Goal: Task Accomplishment & Management: Use online tool/utility

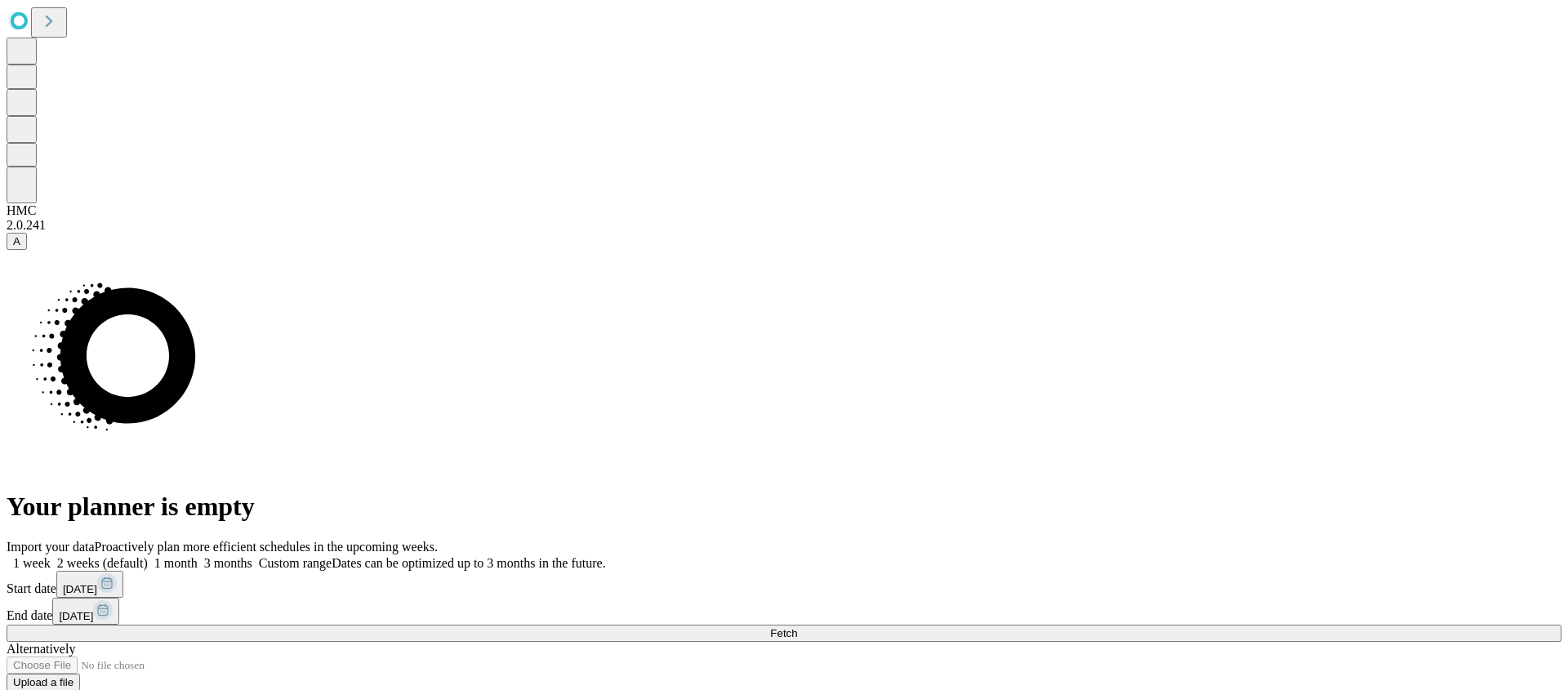
click at [1096, 625] on button "Fetch" at bounding box center [784, 634] width 1555 height 17
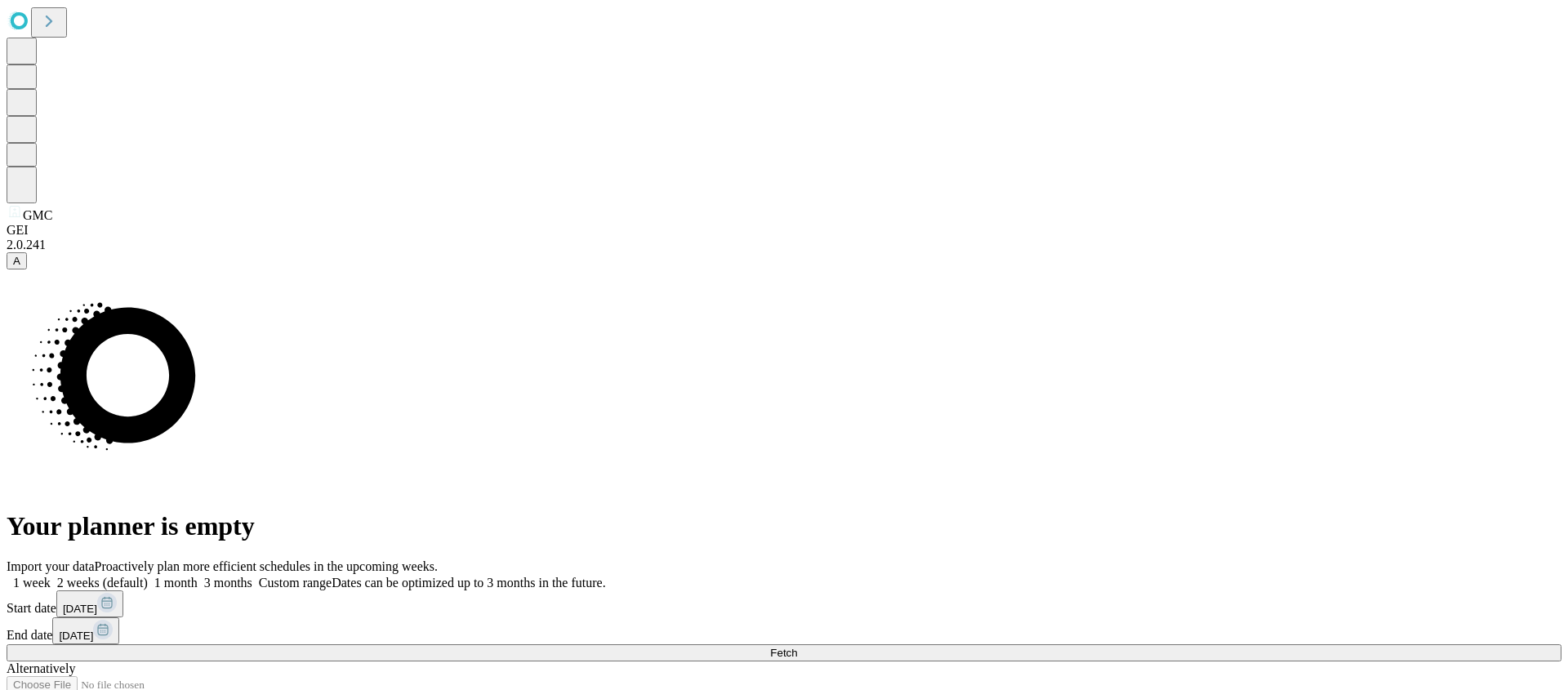
click at [1169, 560] on div "Import your data Proactively plan more efficient schedules in the upcoming week…" at bounding box center [784, 642] width 1555 height 166
click at [1165, 645] on button "Fetch" at bounding box center [784, 654] width 1555 height 17
click at [1233, 560] on div "Import your data Proactively plan more efficient schedules in the upcoming week…" at bounding box center [784, 642] width 1555 height 166
click at [1231, 645] on button "Fetch" at bounding box center [784, 654] width 1555 height 17
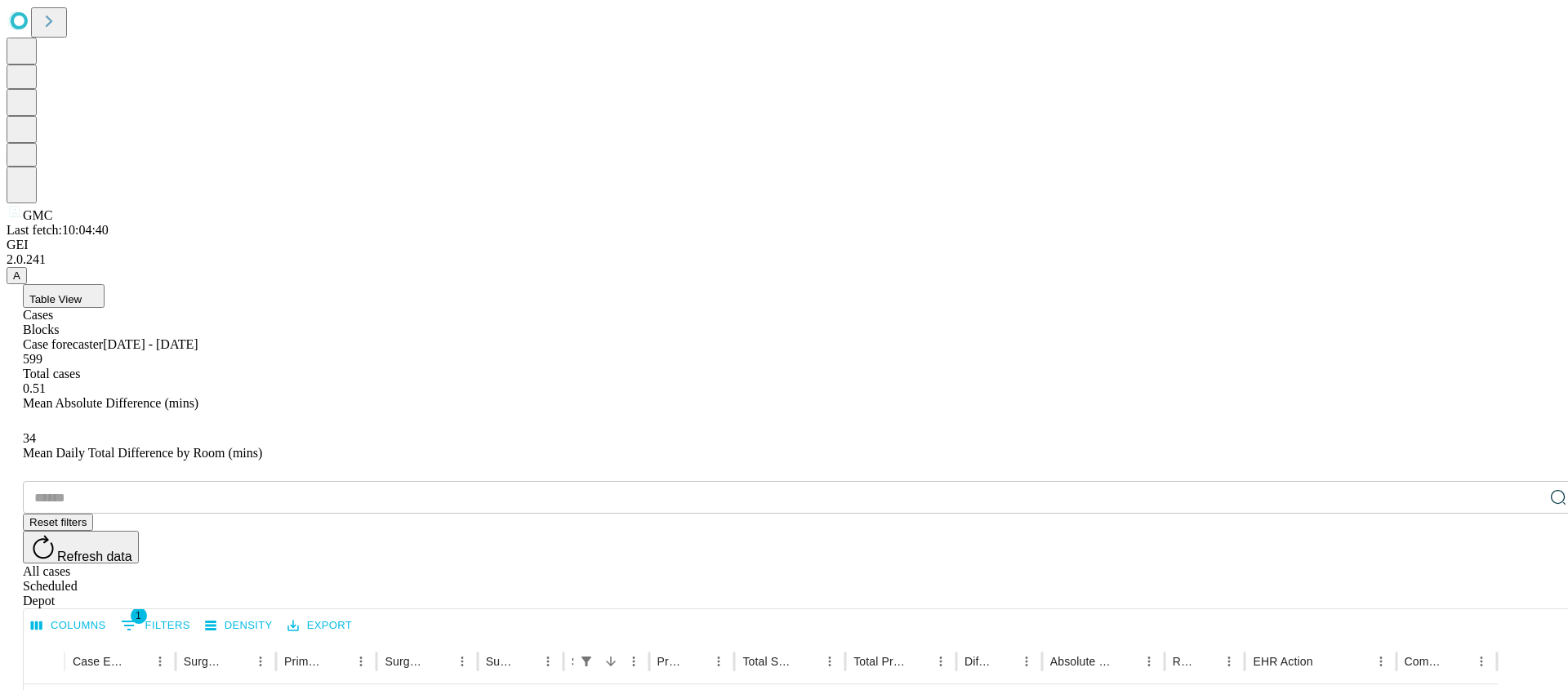
click at [156, 323] on div "Blocks" at bounding box center [800, 329] width 1555 height 14
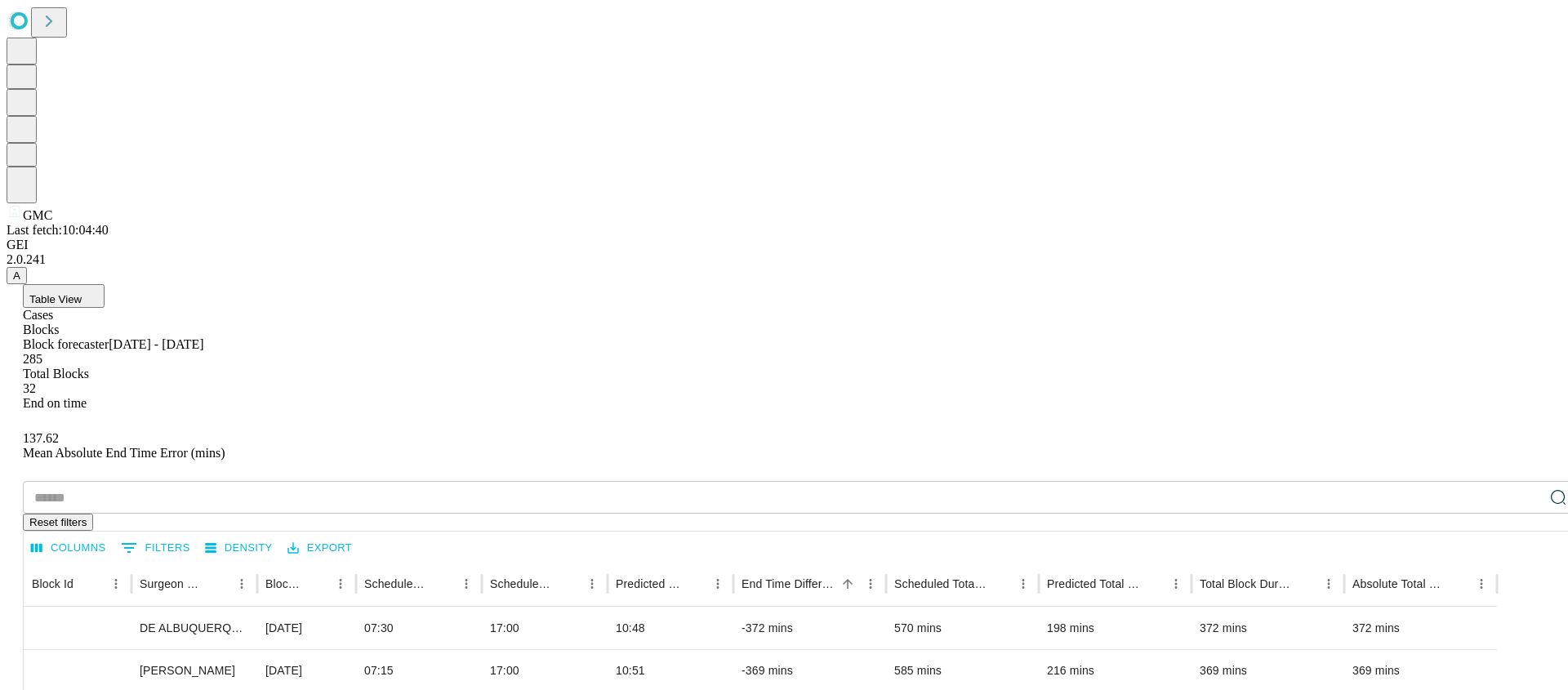
click at [116, 308] on div "Cases" at bounding box center [800, 315] width 1555 height 14
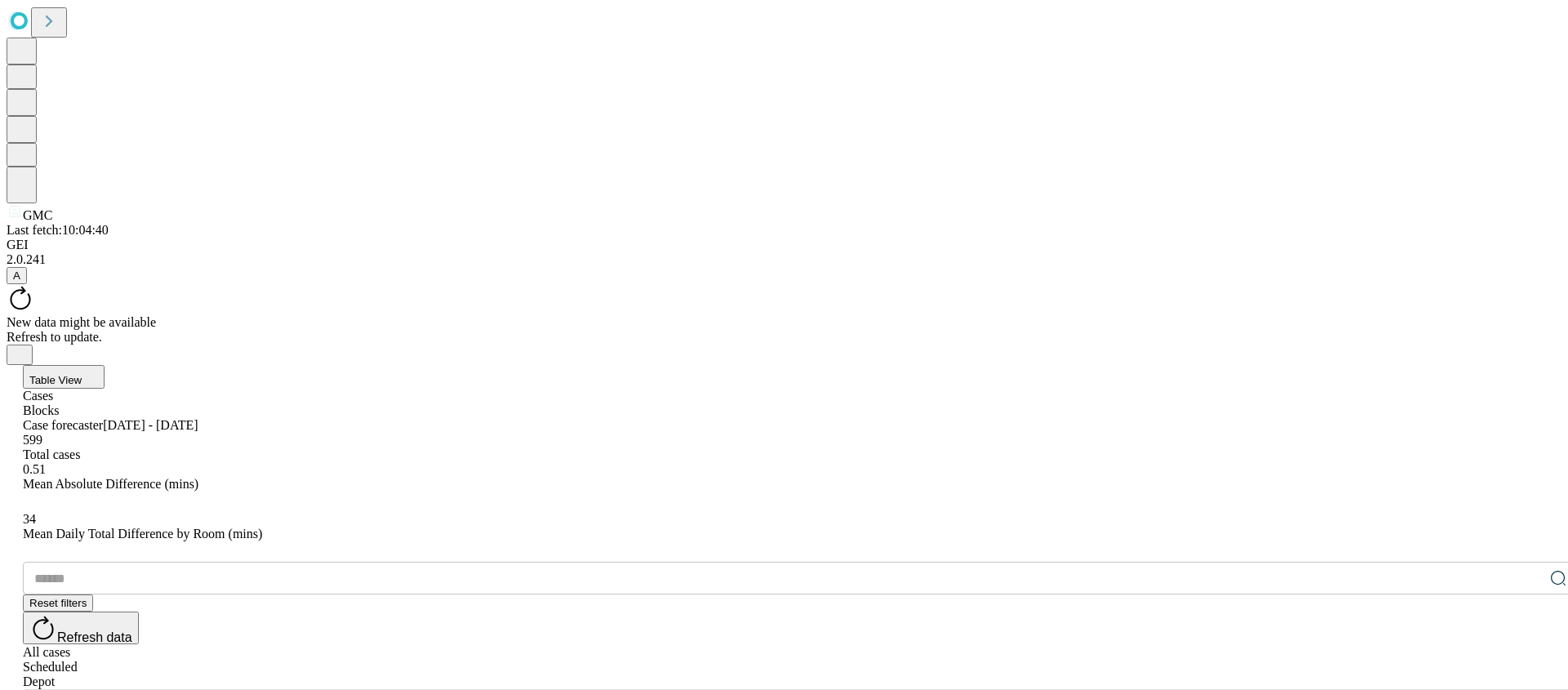
scroll to position [692, 0]
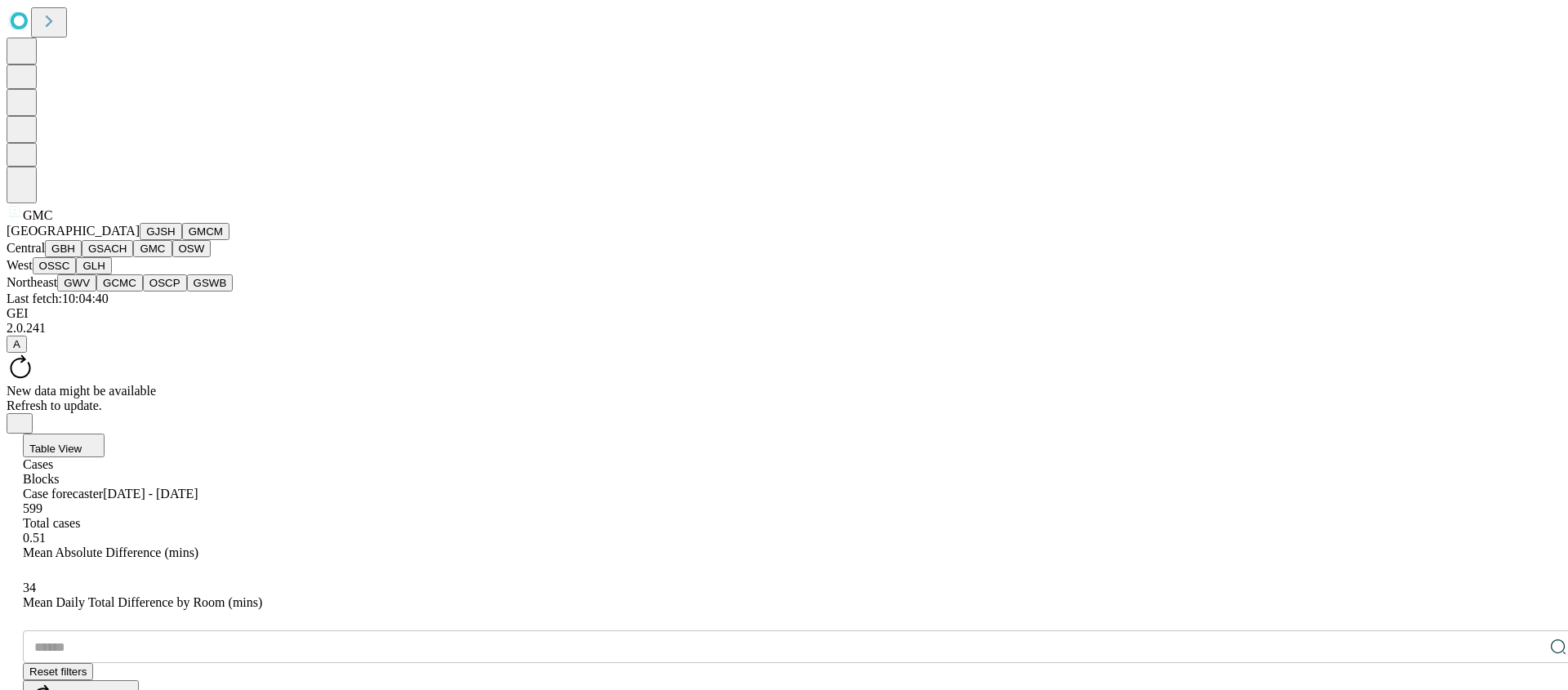
click at [105, 257] on button "GSACH" at bounding box center [107, 249] width 52 height 17
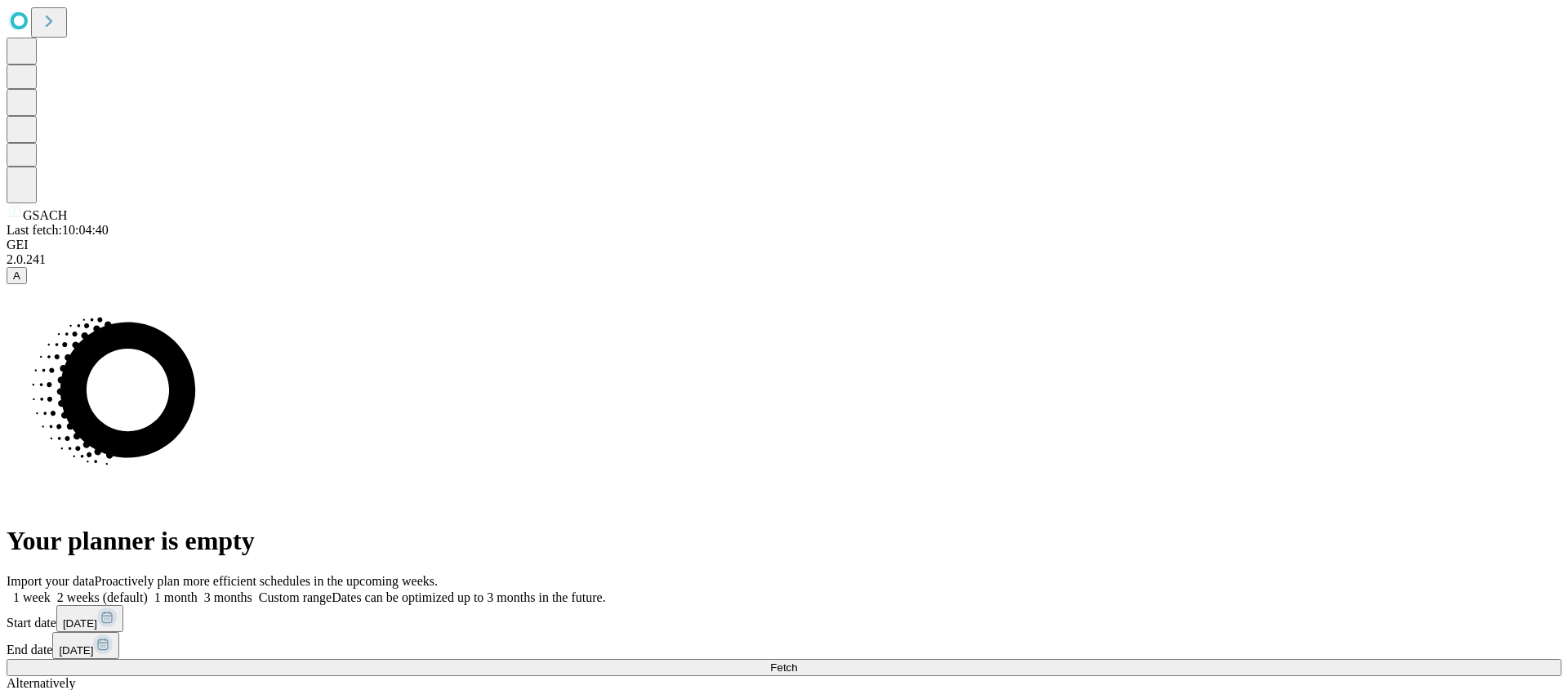
click at [1149, 659] on button "Fetch" at bounding box center [784, 668] width 1555 height 17
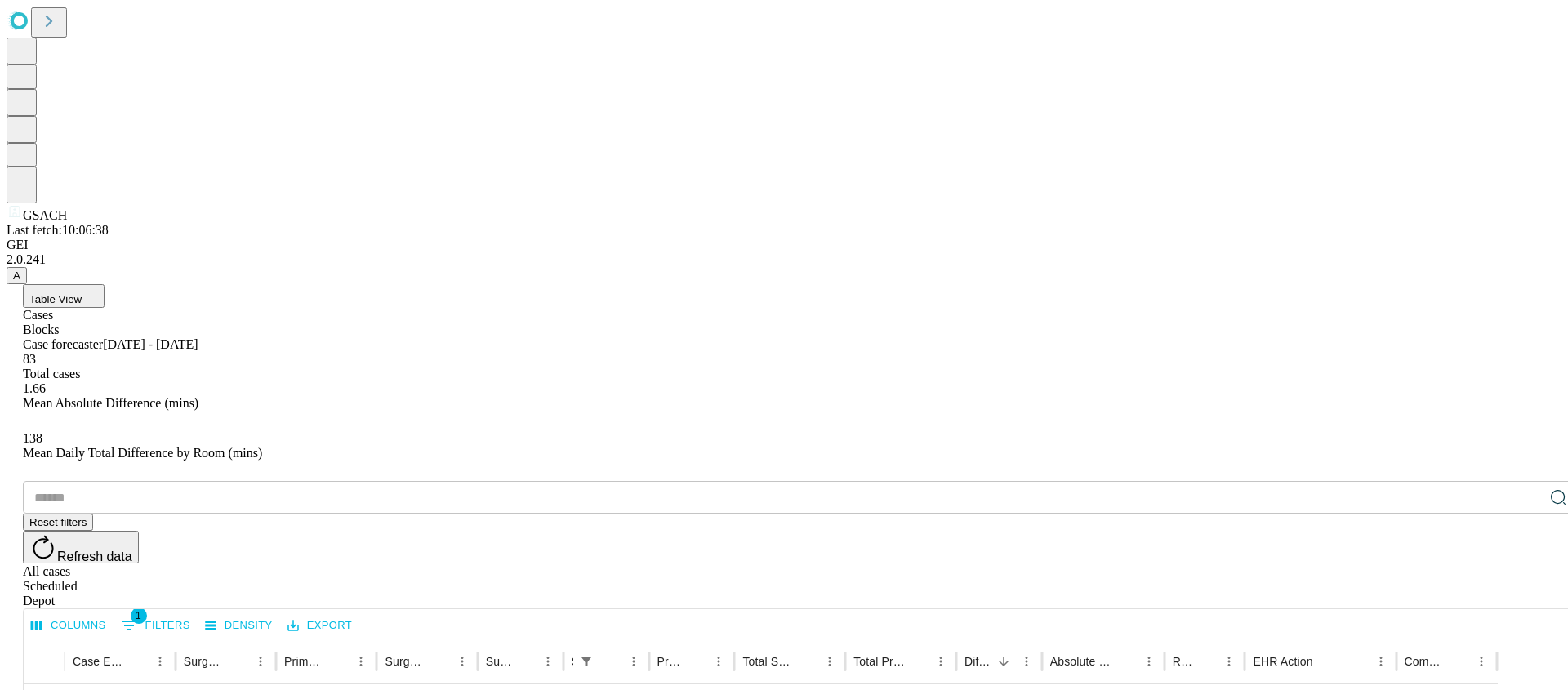
click at [155, 323] on div "Blocks" at bounding box center [800, 329] width 1555 height 14
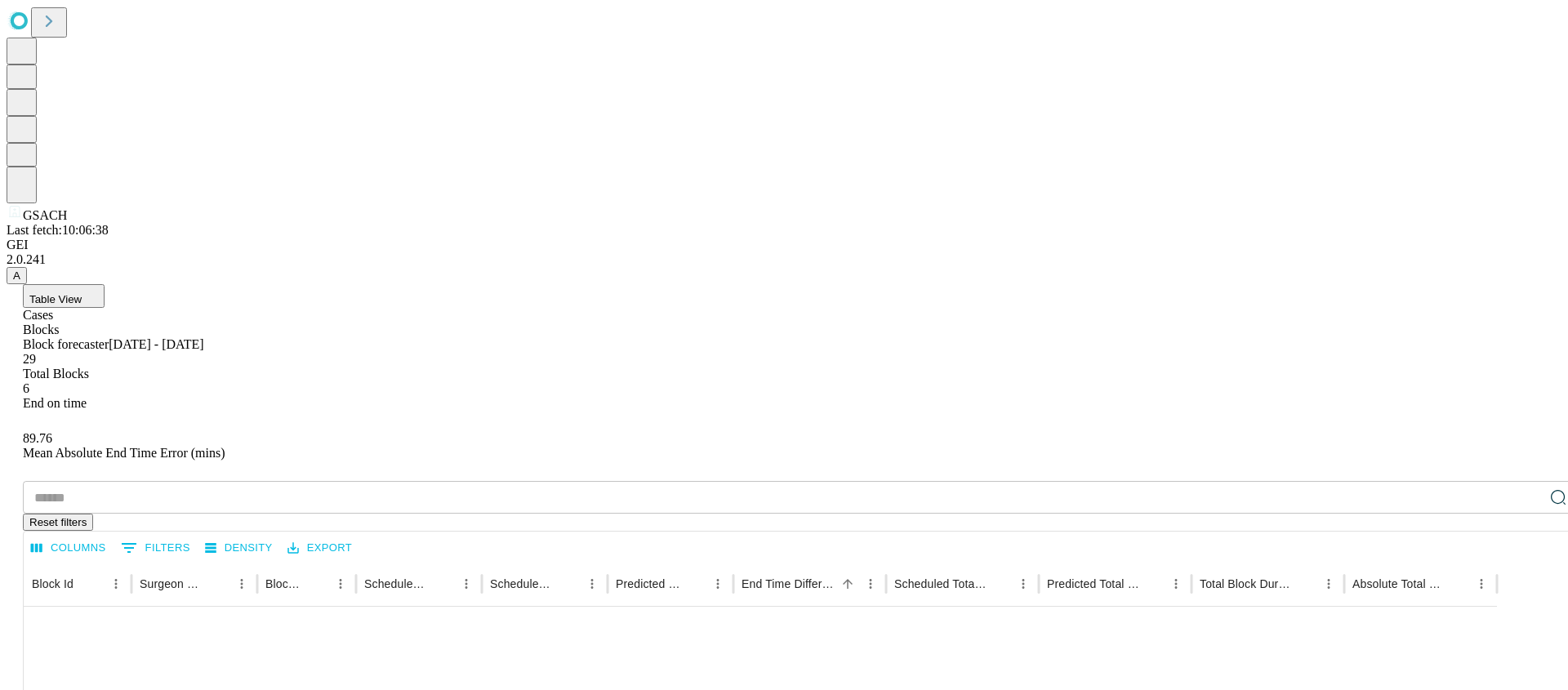
scroll to position [149, 0]
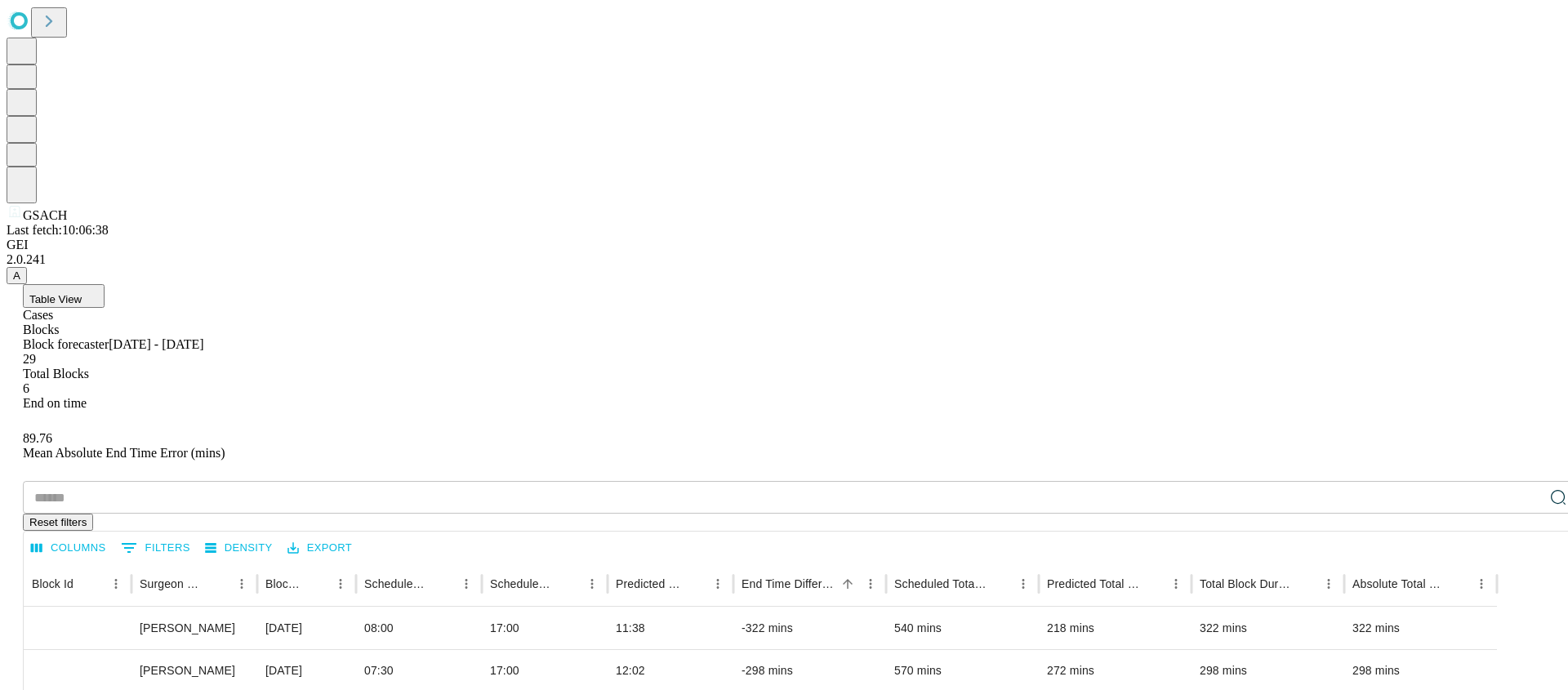
click at [100, 308] on div "Cases" at bounding box center [800, 315] width 1555 height 14
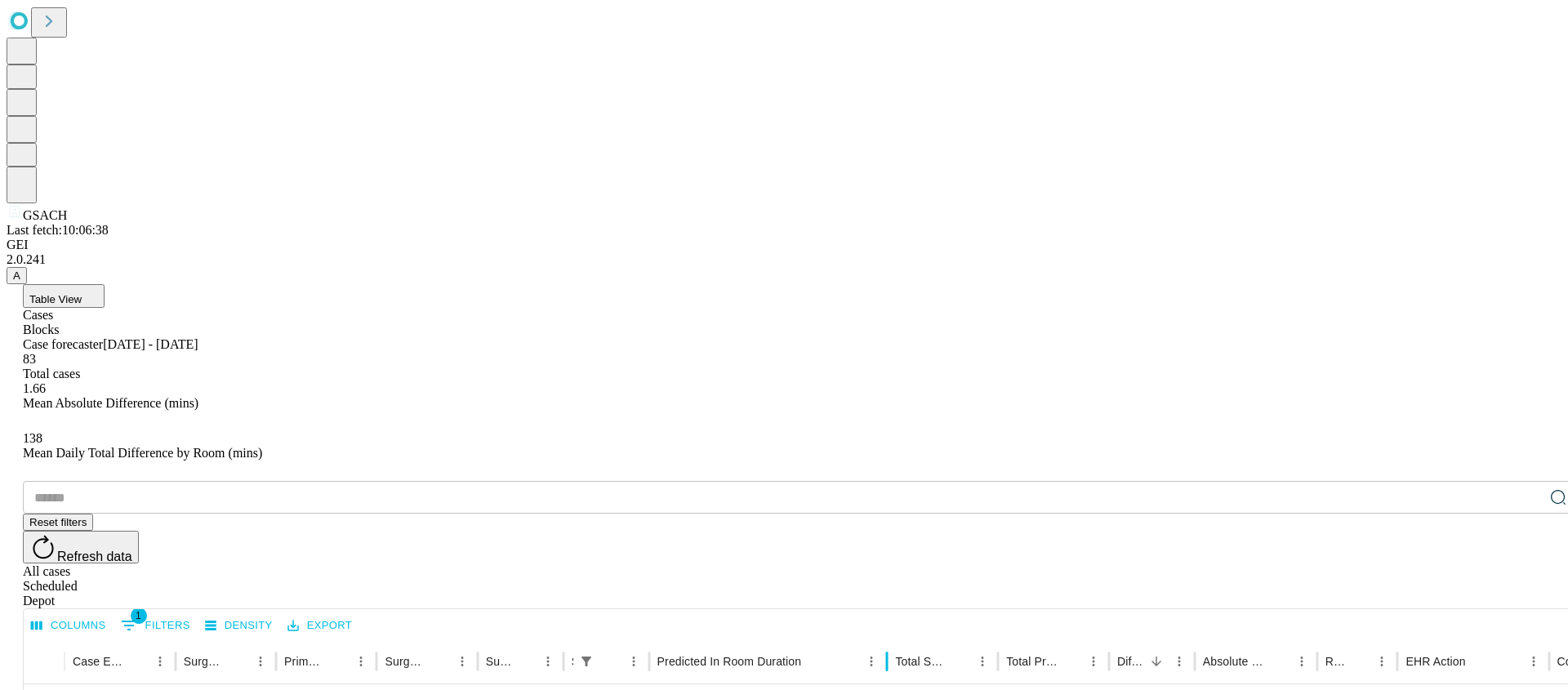
drag, startPoint x: 789, startPoint y: 333, endPoint x: 939, endPoint y: 364, distance: 153.2
click at [142, 323] on div "Blocks" at bounding box center [800, 329] width 1555 height 14
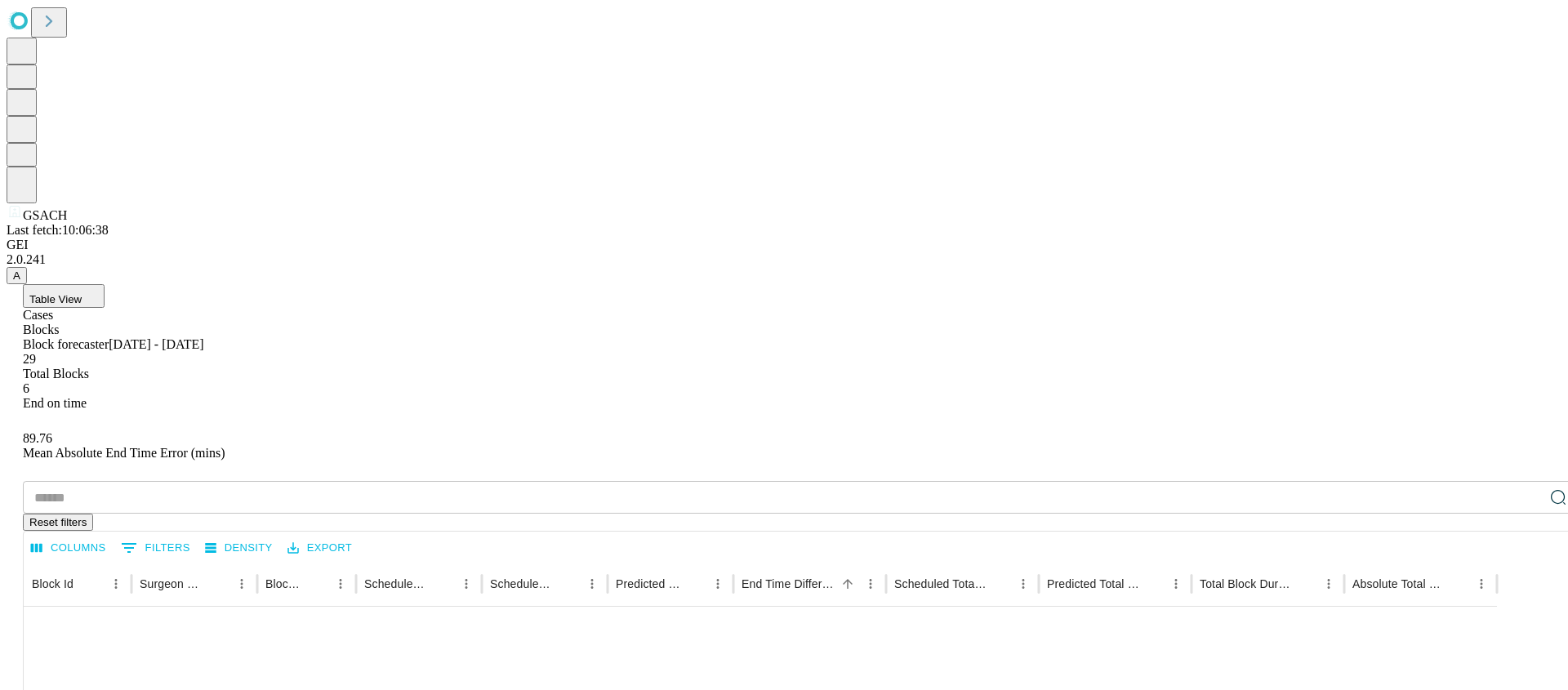
drag, startPoint x: 133, startPoint y: 58, endPoint x: 121, endPoint y: 62, distance: 12.6
click at [133, 308] on div "Cases Blocks" at bounding box center [800, 323] width 1555 height 30
drag, startPoint x: 122, startPoint y: 62, endPoint x: 109, endPoint y: 76, distance: 19.1
click at [122, 308] on div "Cases" at bounding box center [800, 315] width 1555 height 14
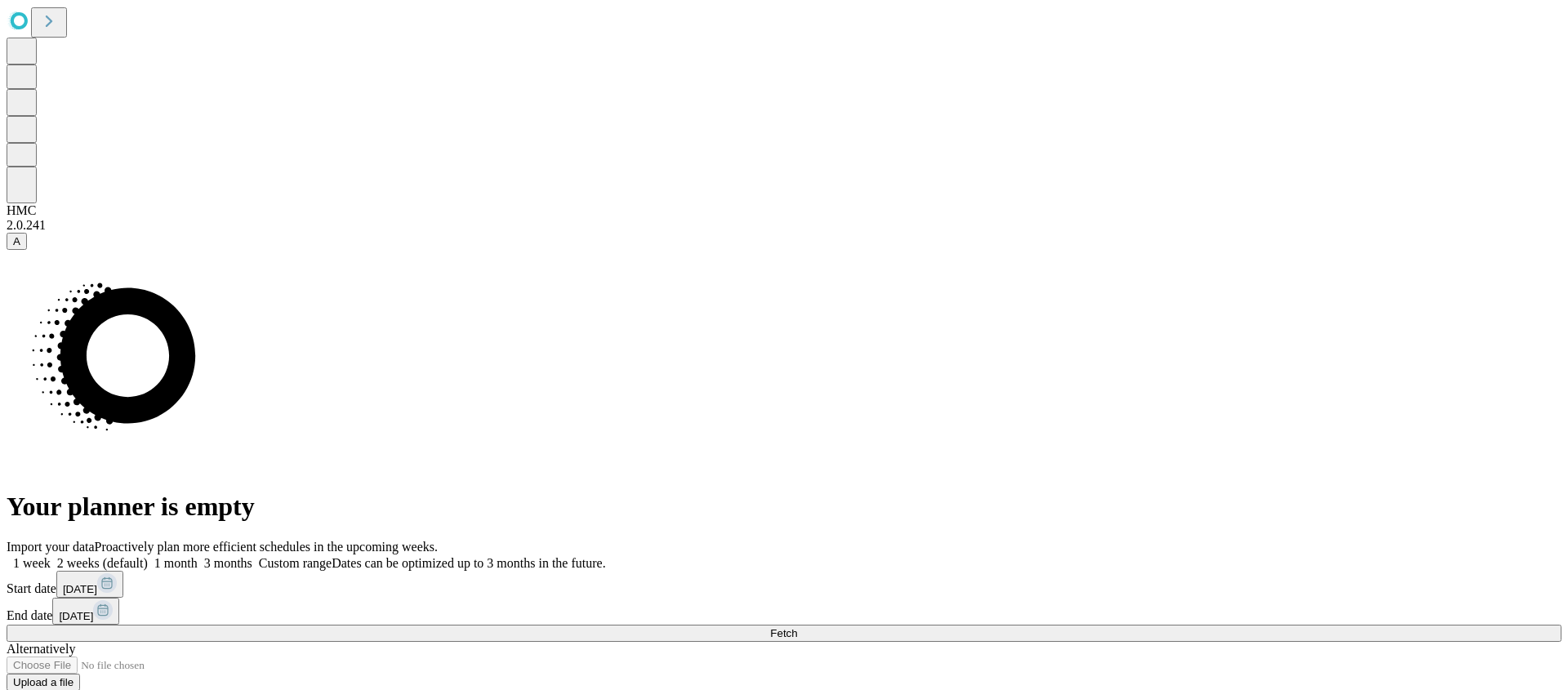
click at [1177, 625] on button "Fetch" at bounding box center [784, 634] width 1555 height 17
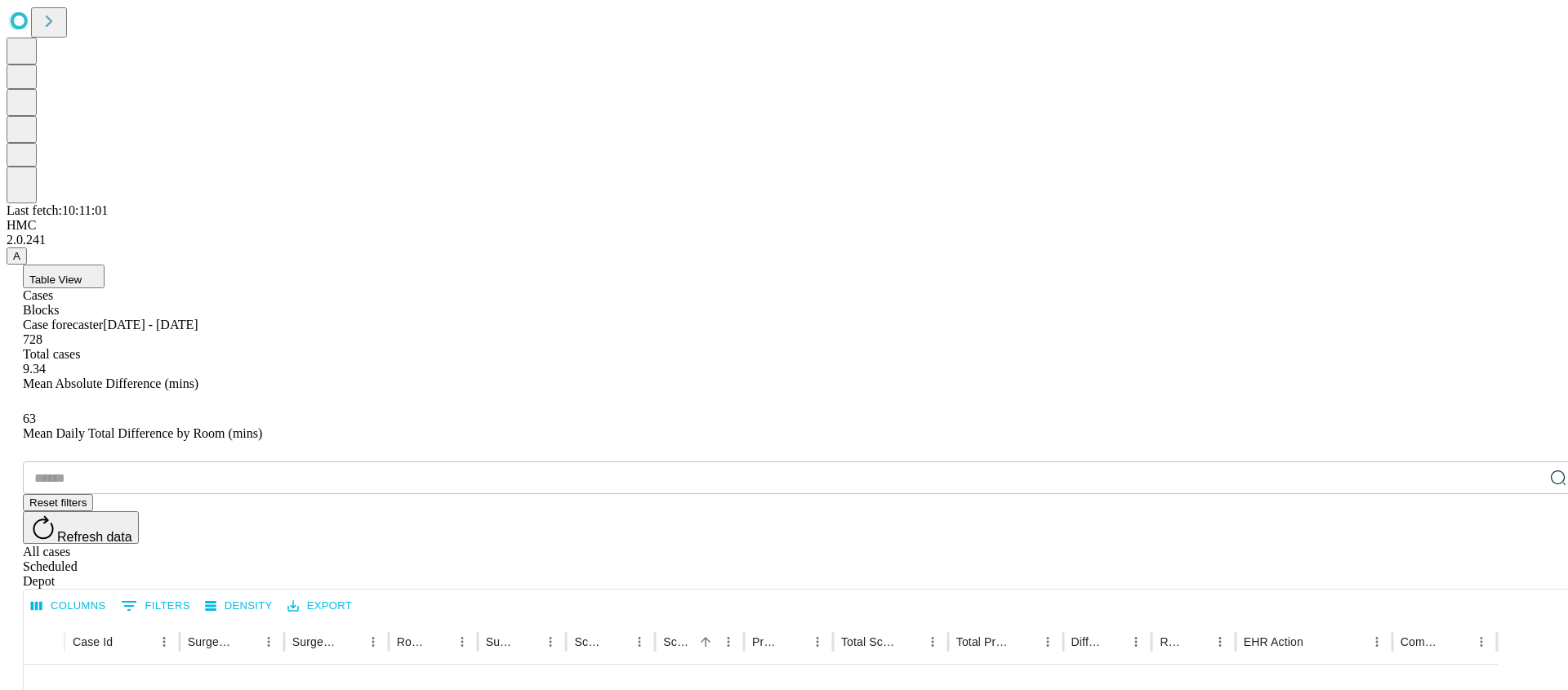
scroll to position [1257, 0]
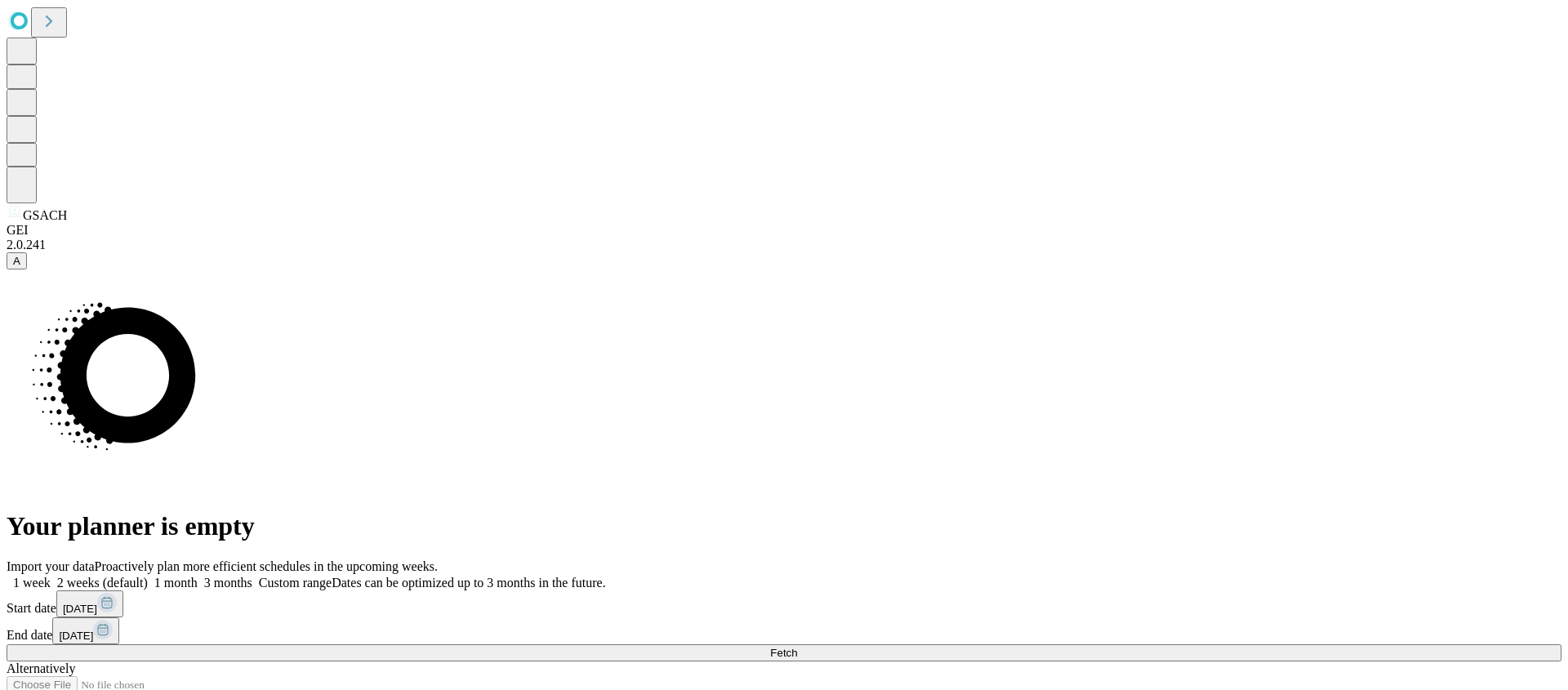
click at [1174, 645] on button "Fetch" at bounding box center [784, 654] width 1555 height 17
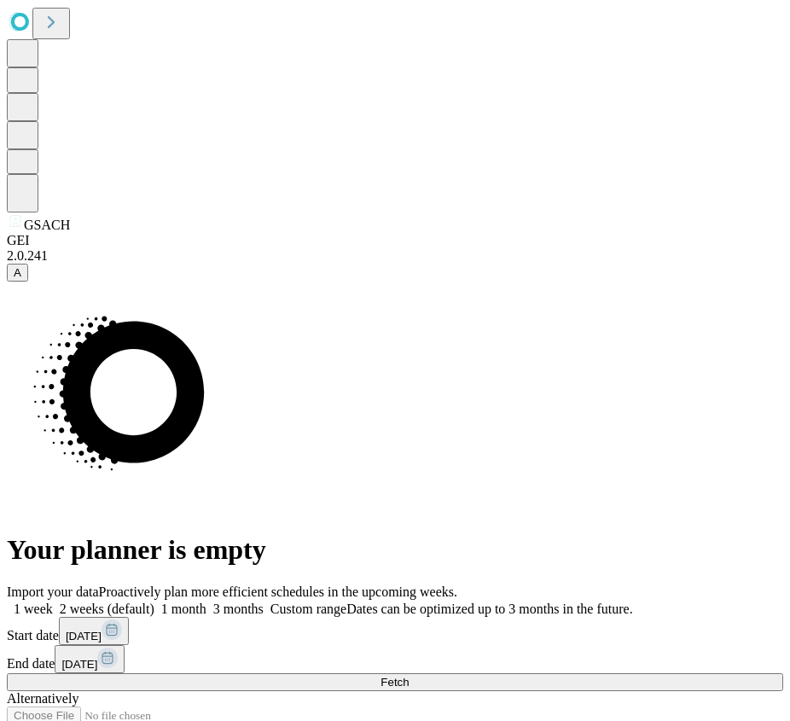
click at [319, 674] on button "Fetch" at bounding box center [395, 683] width 777 height 18
